Goal: Check status: Check status

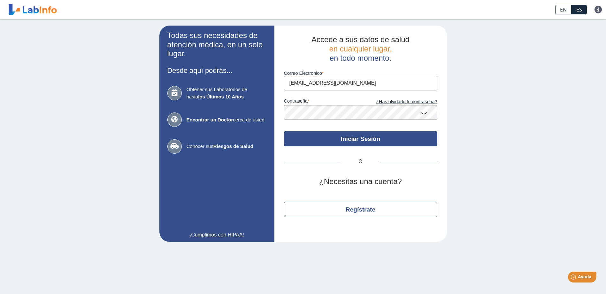
type input "[EMAIL_ADDRESS][DOMAIN_NAME]"
click at [354, 144] on button "Iniciar Sesión" at bounding box center [360, 138] width 153 height 15
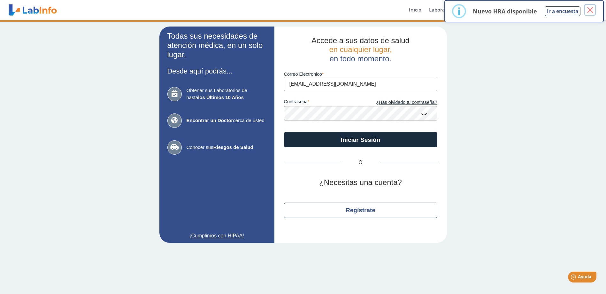
click at [588, 11] on button "×" at bounding box center [590, 10] width 12 height 12
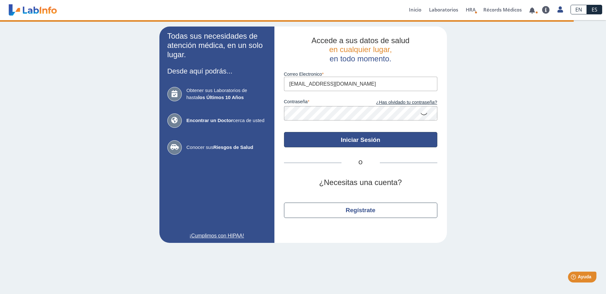
click at [339, 136] on button "Iniciar Sesión" at bounding box center [360, 139] width 153 height 15
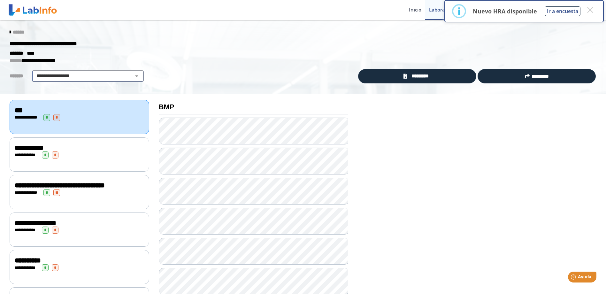
click at [135, 73] on select "**********" at bounding box center [88, 76] width 108 height 8
click at [5, 32] on div "******" at bounding box center [303, 33] width 596 height 12
click at [11, 29] on div "******" at bounding box center [303, 33] width 596 height 12
click at [10, 30] on icon at bounding box center [10, 32] width 1 height 5
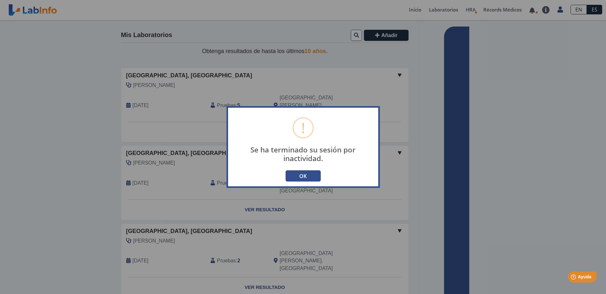
type input "[EMAIL_ADDRESS][DOMAIN_NAME]"
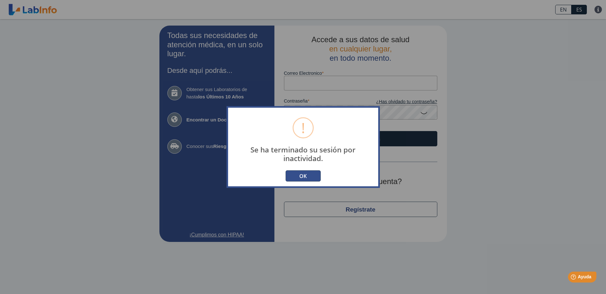
click at [305, 176] on button "OK" at bounding box center [303, 175] width 35 height 11
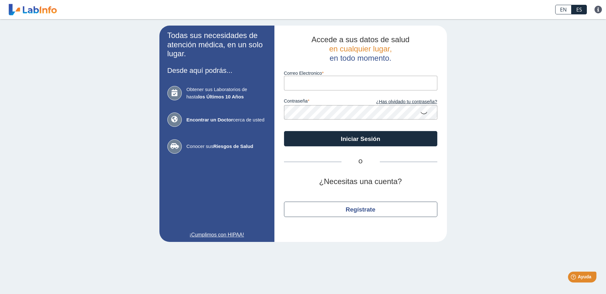
click at [308, 81] on input "Correo Electronico" at bounding box center [360, 83] width 153 height 14
type input "[EMAIL_ADDRESS][DOMAIN_NAME]"
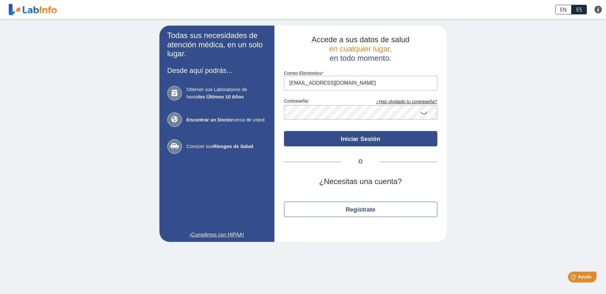
click at [341, 142] on button "Iniciar Sesión" at bounding box center [360, 138] width 153 height 15
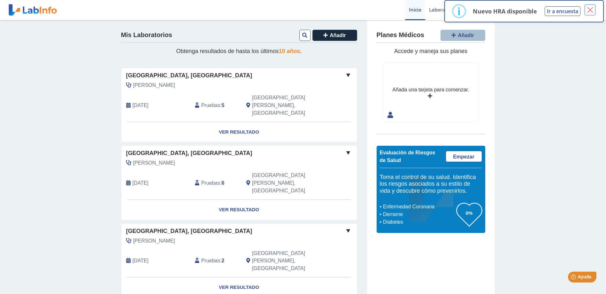
click at [589, 7] on button "×" at bounding box center [590, 10] width 12 height 12
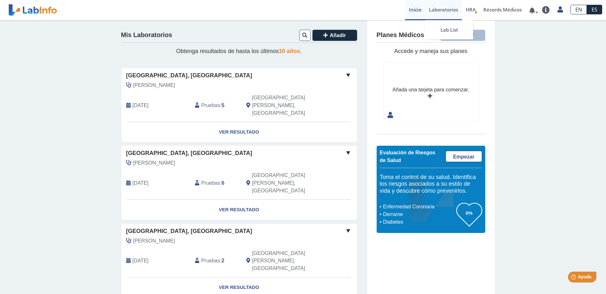
click at [449, 9] on link "Laboratorios" at bounding box center [443, 10] width 37 height 20
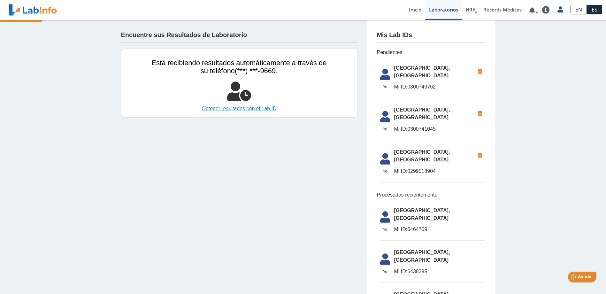
click at [216, 107] on link "Obtener resultados con el Lab ID" at bounding box center [239, 109] width 175 height 8
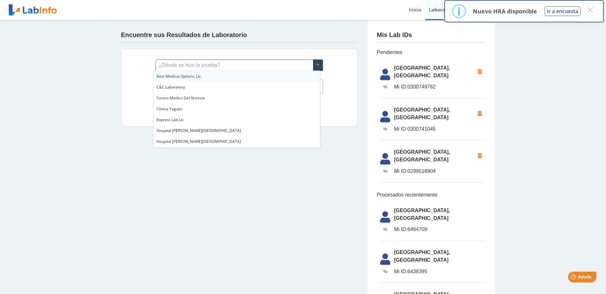
click at [314, 63] on span at bounding box center [318, 65] width 10 height 11
type input "metr"
click at [189, 72] on div "[GEOGRAPHIC_DATA], [GEOGRAPHIC_DATA]" at bounding box center [236, 76] width 167 height 11
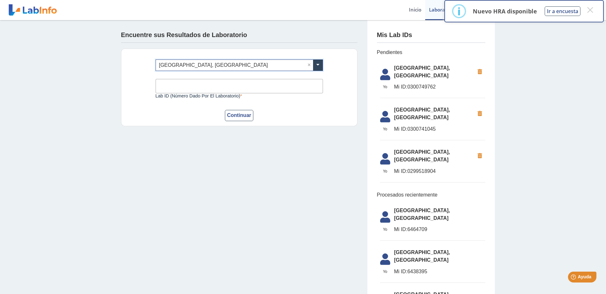
click at [189, 84] on input "Lab ID (número dado por el laboratorio)" at bounding box center [239, 86] width 167 height 14
click at [237, 95] on label "Lab ID (número dado por el laboratorio)" at bounding box center [239, 95] width 167 height 5
click at [237, 93] on input "0" at bounding box center [239, 86] width 167 height 14
type input "0300842479"
click at [237, 115] on button "Continuar" at bounding box center [239, 115] width 29 height 11
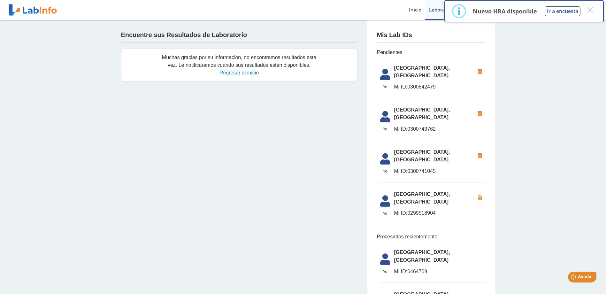
click at [242, 71] on link "Regresar al inicio" at bounding box center [238, 72] width 39 height 5
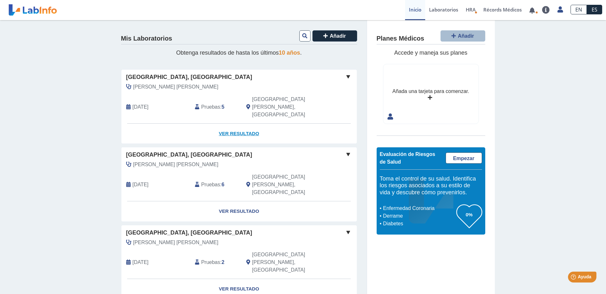
click at [240, 124] on link "Ver Resultado" at bounding box center [238, 134] width 235 height 20
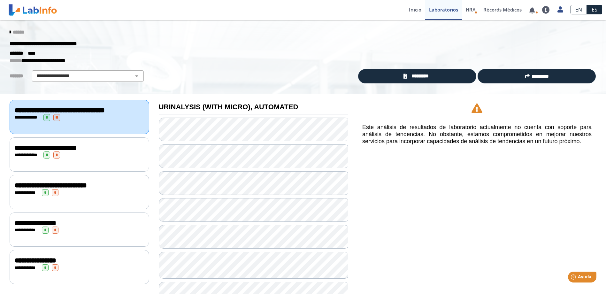
click at [49, 120] on div "**********" at bounding box center [80, 117] width 140 height 34
click at [412, 10] on link "Inicio" at bounding box center [415, 10] width 20 height 20
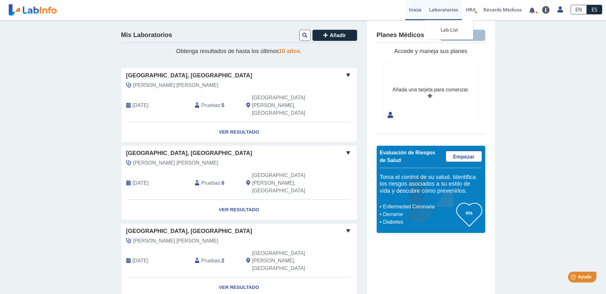
click at [439, 10] on link "Laboratorios" at bounding box center [443, 10] width 37 height 20
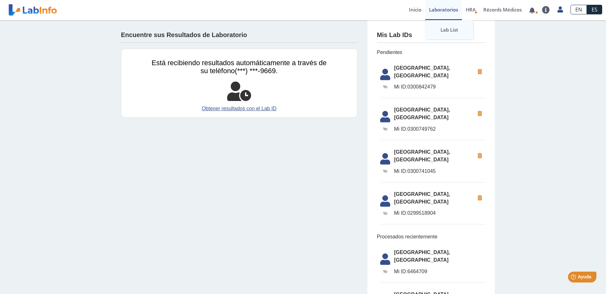
click at [438, 29] on link "Lab List" at bounding box center [449, 29] width 48 height 19
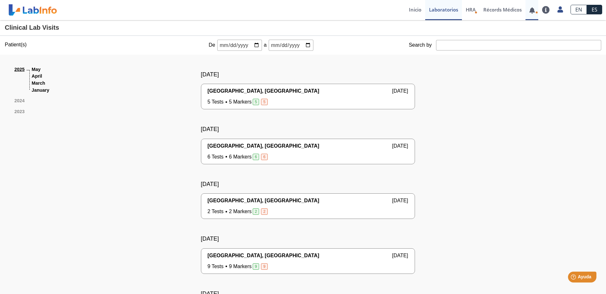
click at [534, 9] on link at bounding box center [532, 10] width 13 height 5
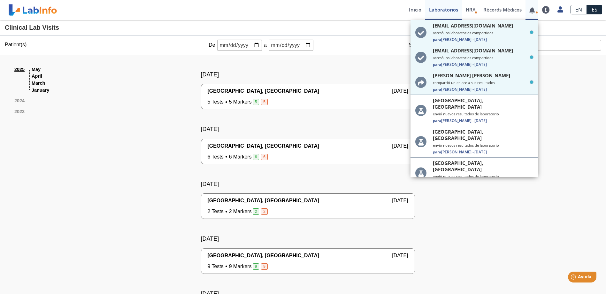
click at [534, 9] on link at bounding box center [532, 10] width 13 height 5
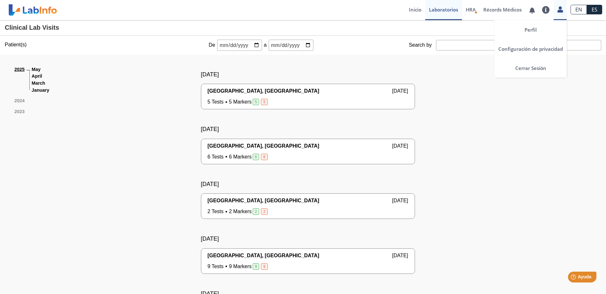
click at [561, 9] on icon at bounding box center [559, 9] width 5 height 5
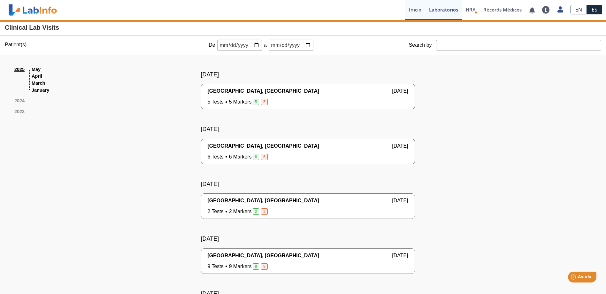
click at [408, 7] on link "Inicio" at bounding box center [415, 10] width 20 height 20
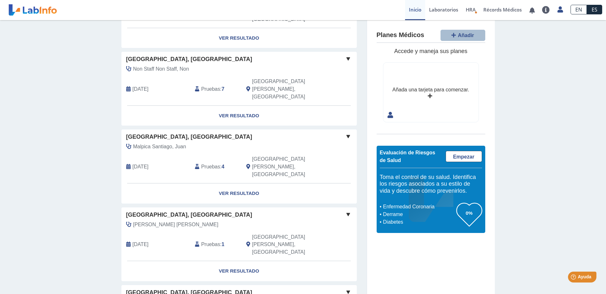
scroll to position [434, 0]
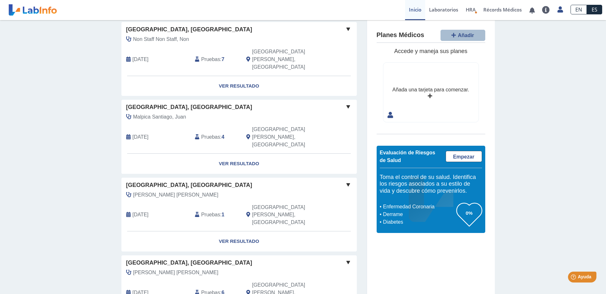
drag, startPoint x: 601, startPoint y: 225, endPoint x: 592, endPoint y: 134, distance: 91.5
click at [592, 134] on div "Mis Laboratorios Añadir Obtenga resultados de hasta los últimos 10 años . [GEOG…" at bounding box center [303, 16] width 606 height 861
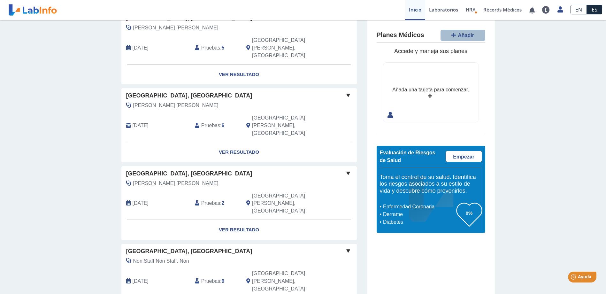
scroll to position [0, 0]
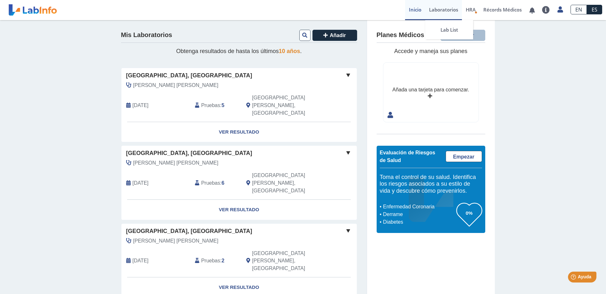
click at [436, 12] on link "Laboratorios" at bounding box center [443, 10] width 37 height 20
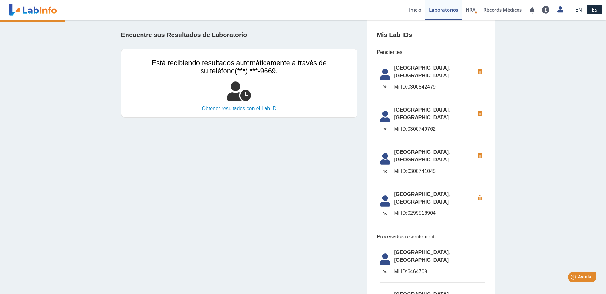
click at [241, 107] on link "Obtener resultados con el Lab ID" at bounding box center [239, 109] width 175 height 8
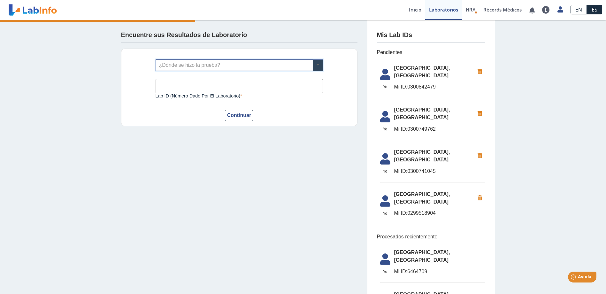
click at [314, 63] on span at bounding box center [318, 65] width 10 height 11
type input "metropolitano"
click at [227, 72] on div "[GEOGRAPHIC_DATA], [GEOGRAPHIC_DATA]" at bounding box center [236, 76] width 167 height 11
click at [188, 91] on input "Lab ID (número dado por el laboratorio)" at bounding box center [239, 86] width 167 height 14
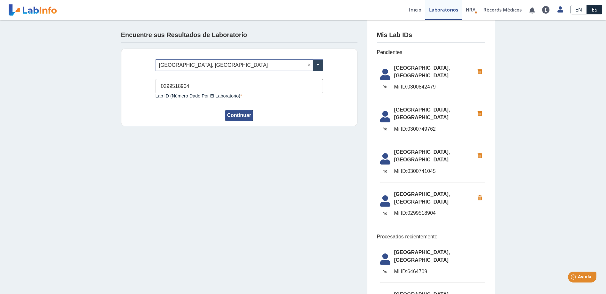
type input "0299518904"
click at [237, 115] on button "Continuar" at bounding box center [239, 115] width 29 height 11
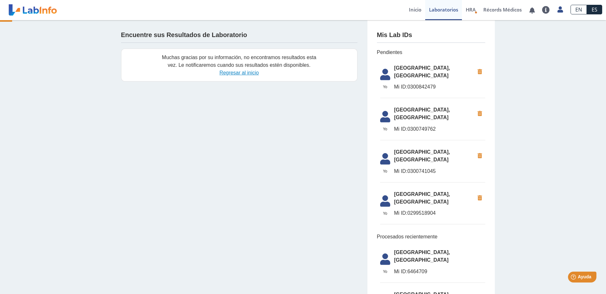
click at [221, 74] on link "Regresar al inicio" at bounding box center [238, 72] width 39 height 5
